Goal: Find specific page/section: Find specific page/section

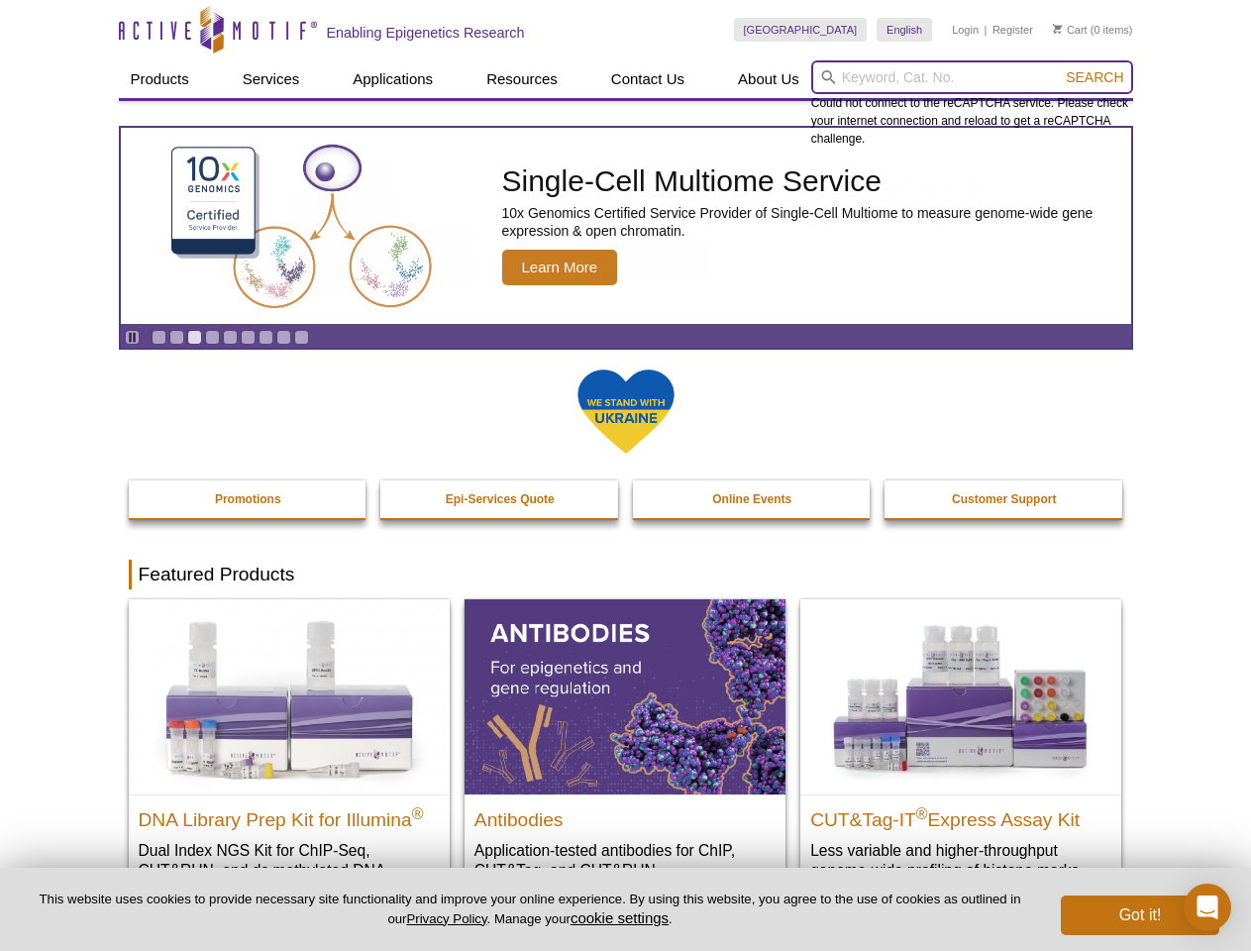
click at [972, 77] on input "search" at bounding box center [972, 77] width 322 height 34
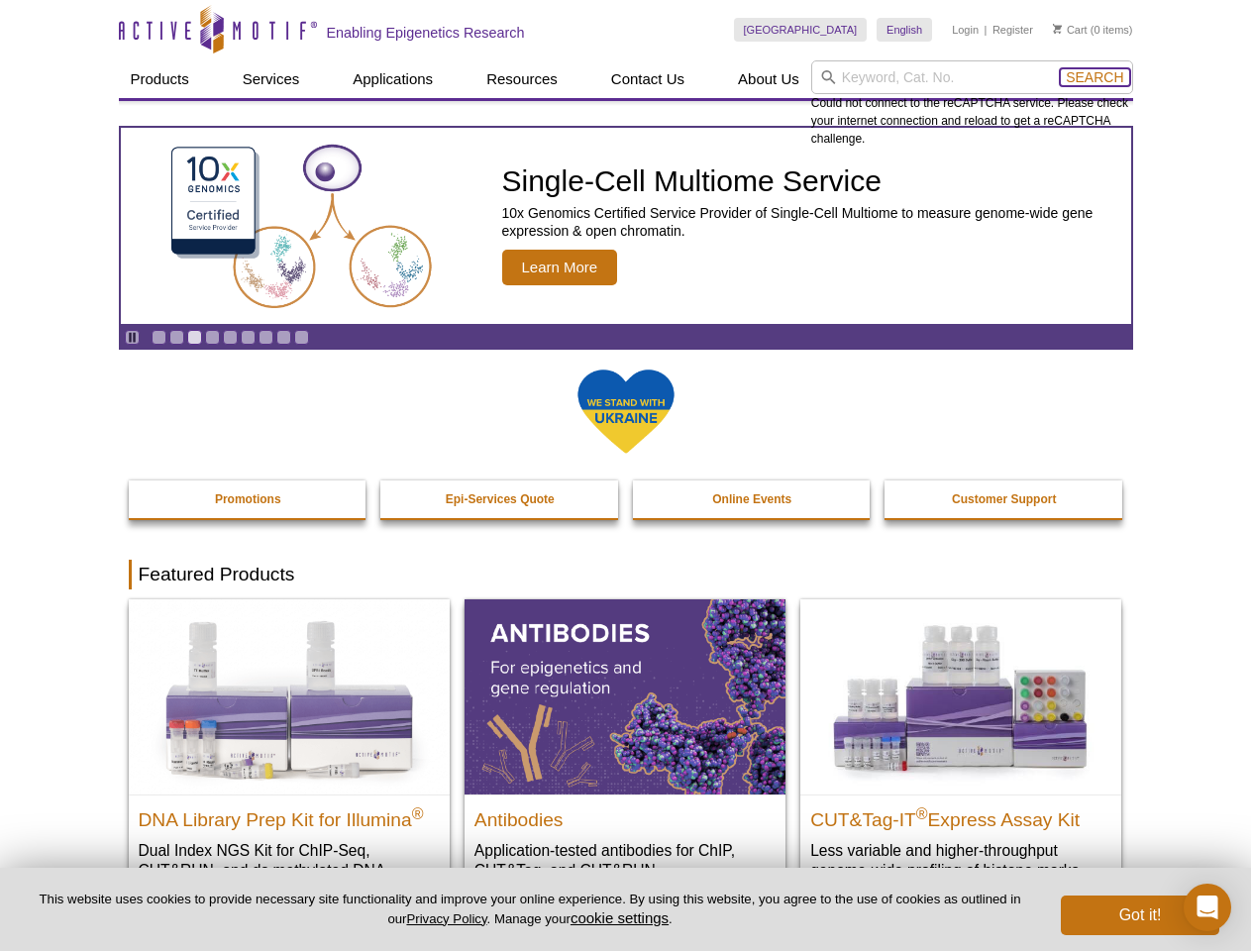
click at [1094, 77] on span "Search" at bounding box center [1094, 77] width 57 height 16
click at [132, 337] on icon "Pause" at bounding box center [132, 337] width 13 height 13
click at [158, 337] on link "Go to slide 1" at bounding box center [159, 337] width 15 height 15
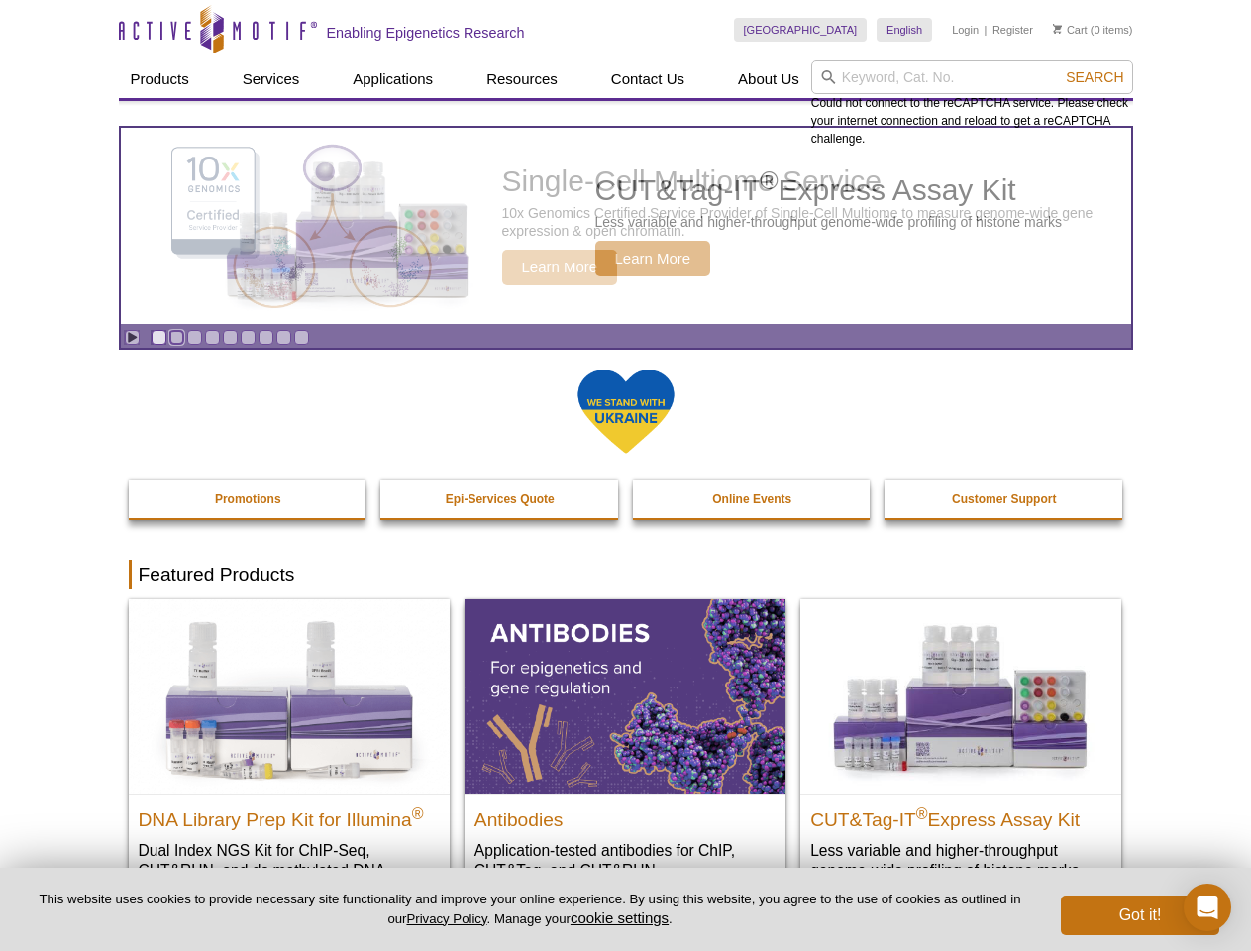
click at [176, 337] on link "Go to slide 2" at bounding box center [176, 337] width 15 height 15
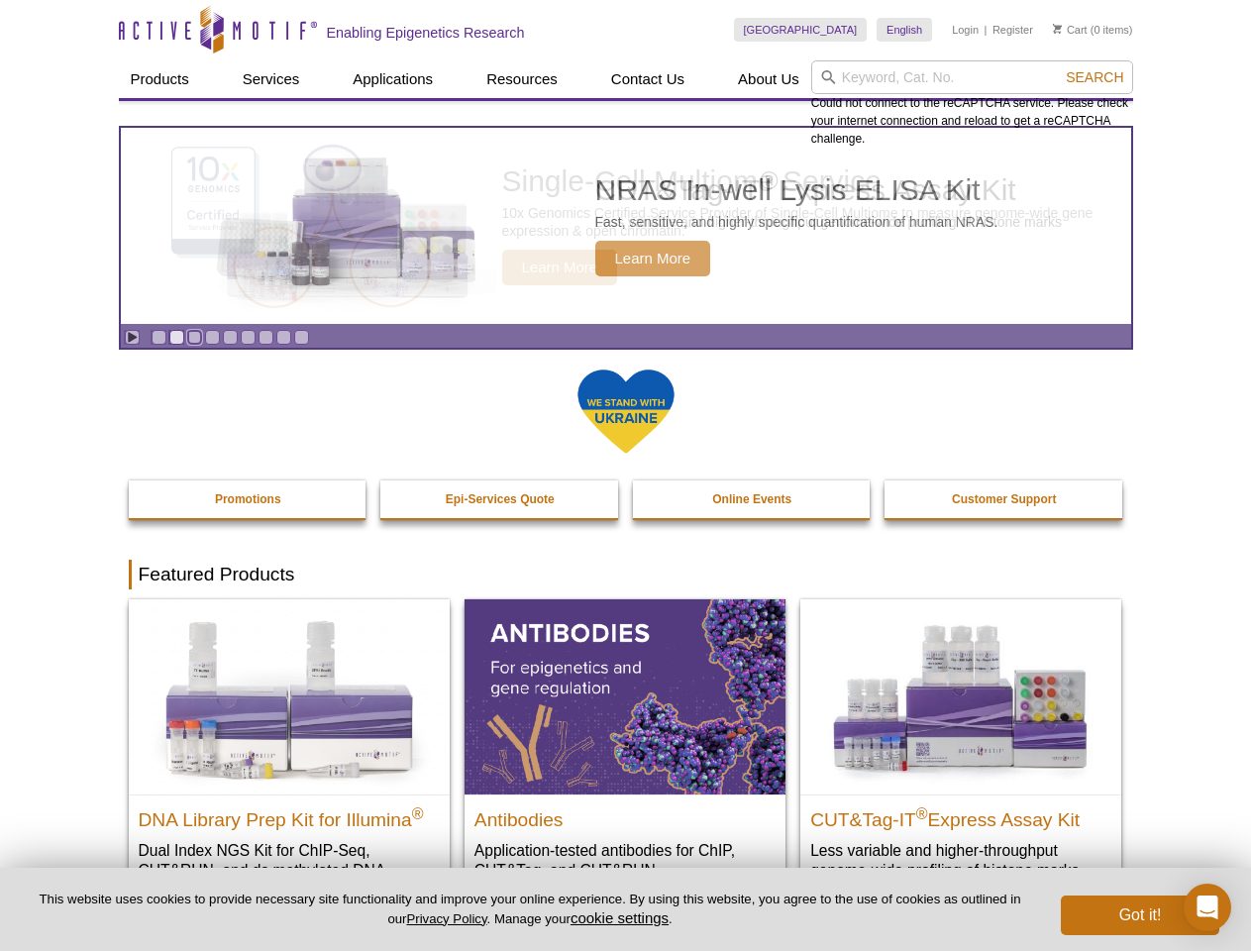
click at [194, 337] on link "Go to slide 3" at bounding box center [194, 337] width 15 height 15
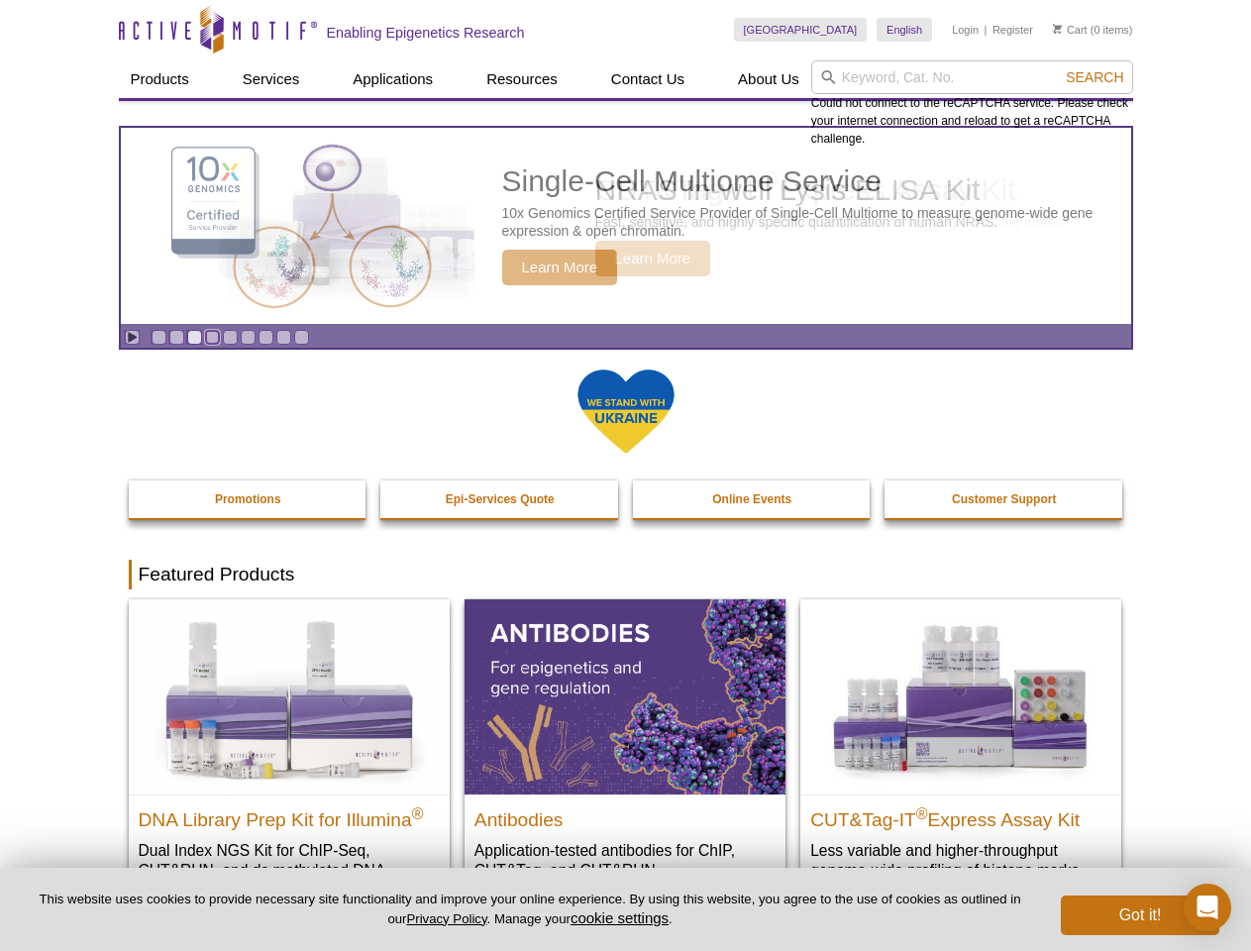
click at [212, 337] on link "Go to slide 4" at bounding box center [212, 337] width 15 height 15
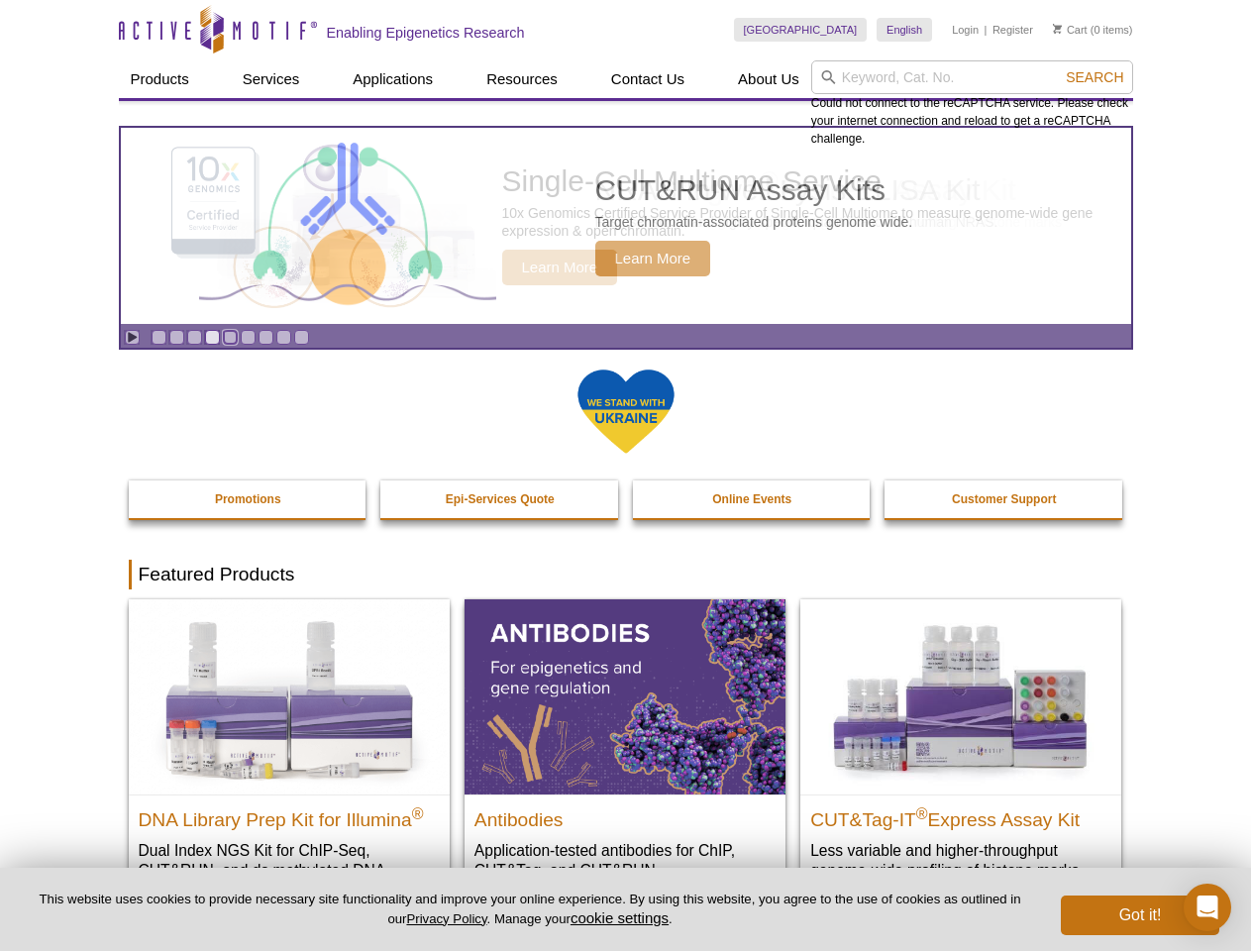
click at [230, 337] on link "Go to slide 5" at bounding box center [230, 337] width 15 height 15
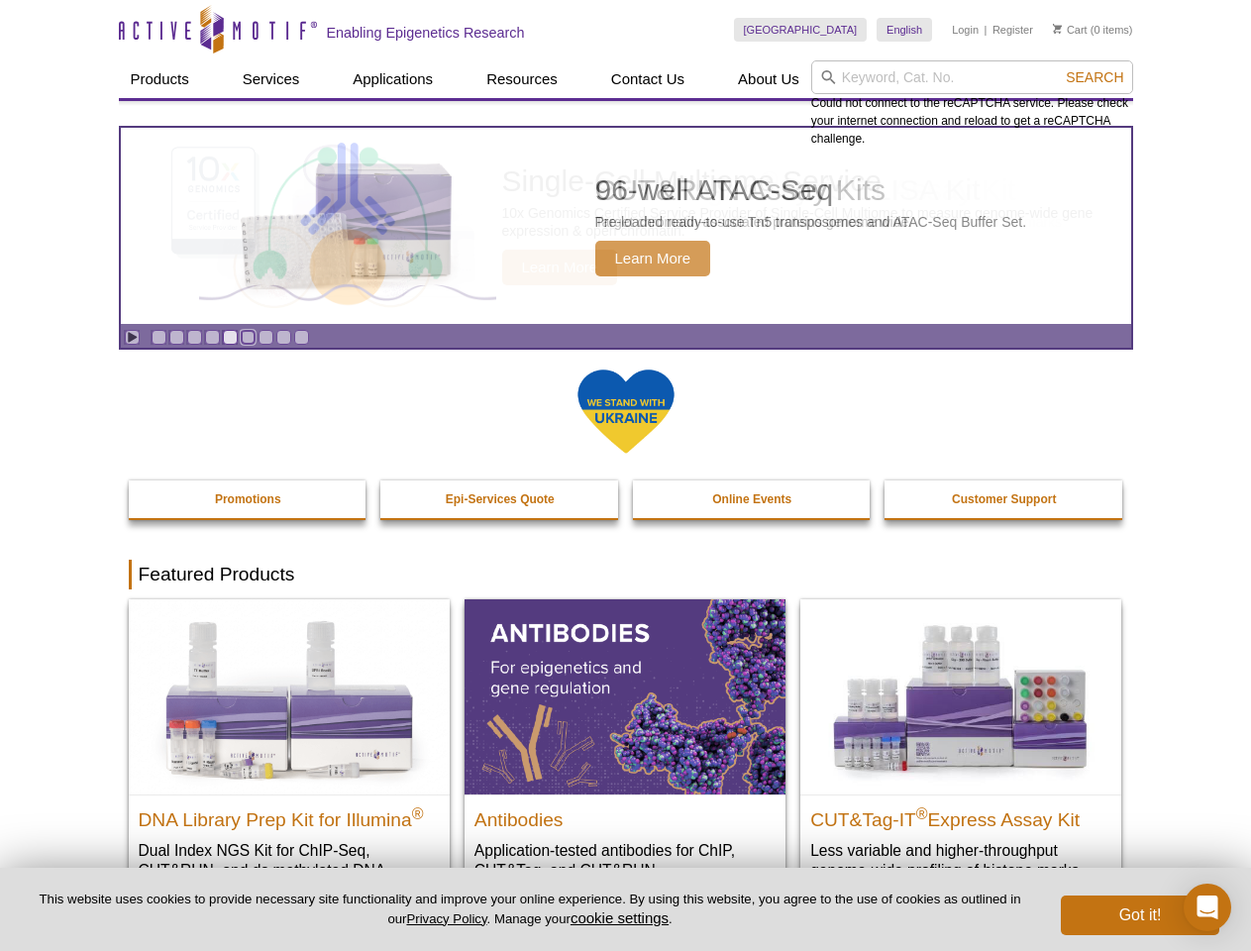
click at [248, 337] on link "Go to slide 6" at bounding box center [248, 337] width 15 height 15
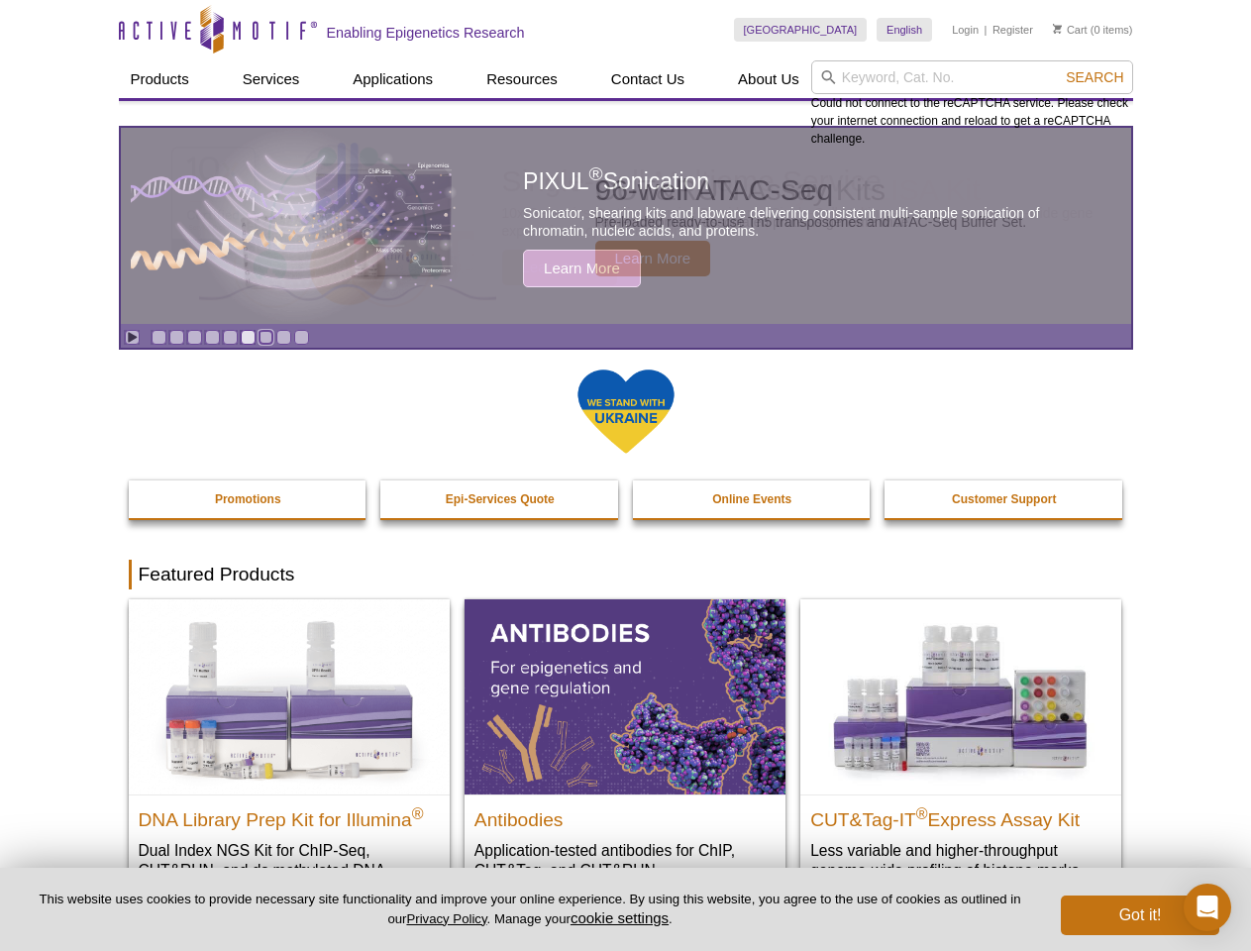
click at [265, 337] on link "Go to slide 7" at bounding box center [265, 337] width 15 height 15
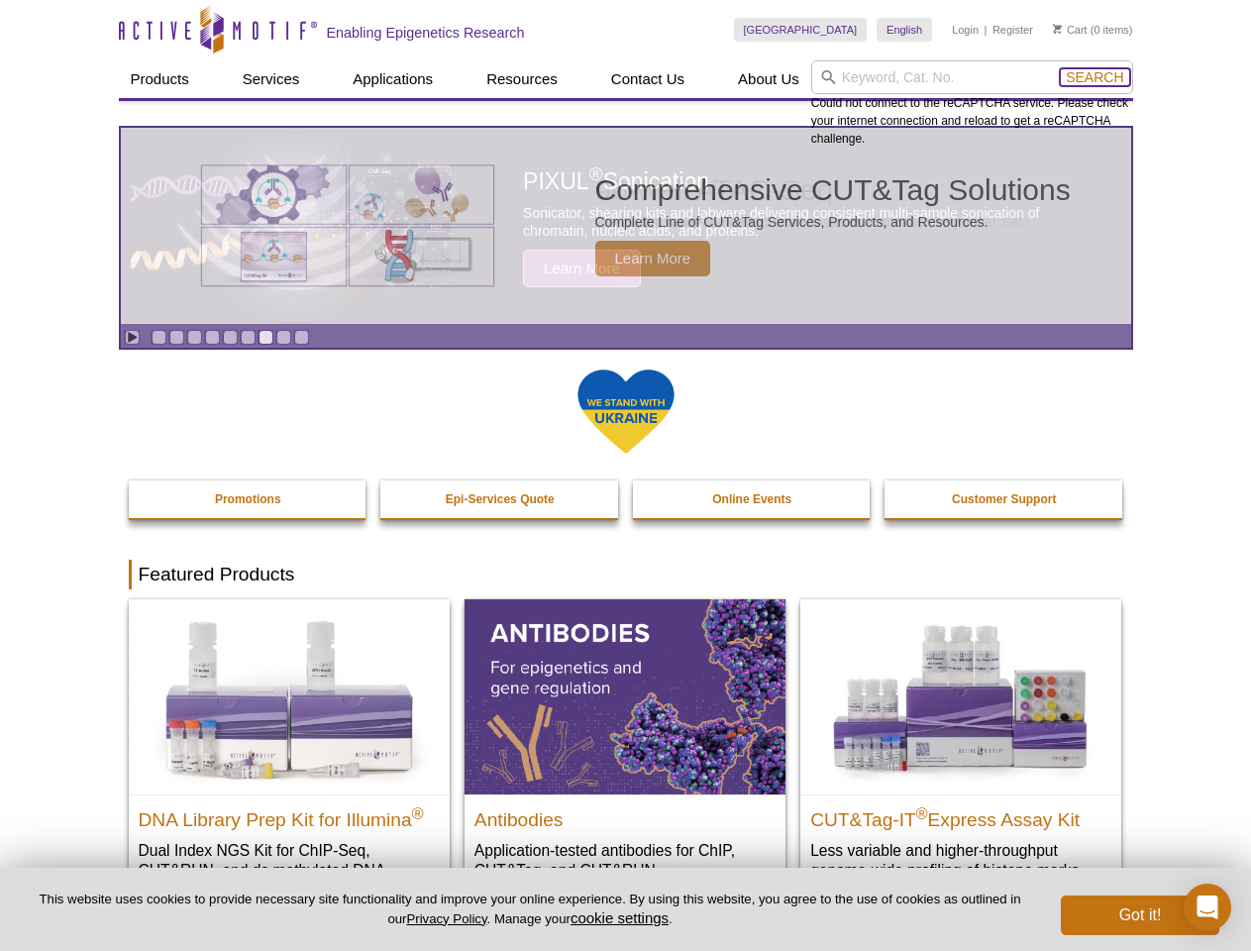
click at [1094, 77] on span "Search" at bounding box center [1094, 77] width 57 height 16
